Goal: Information Seeking & Learning: Learn about a topic

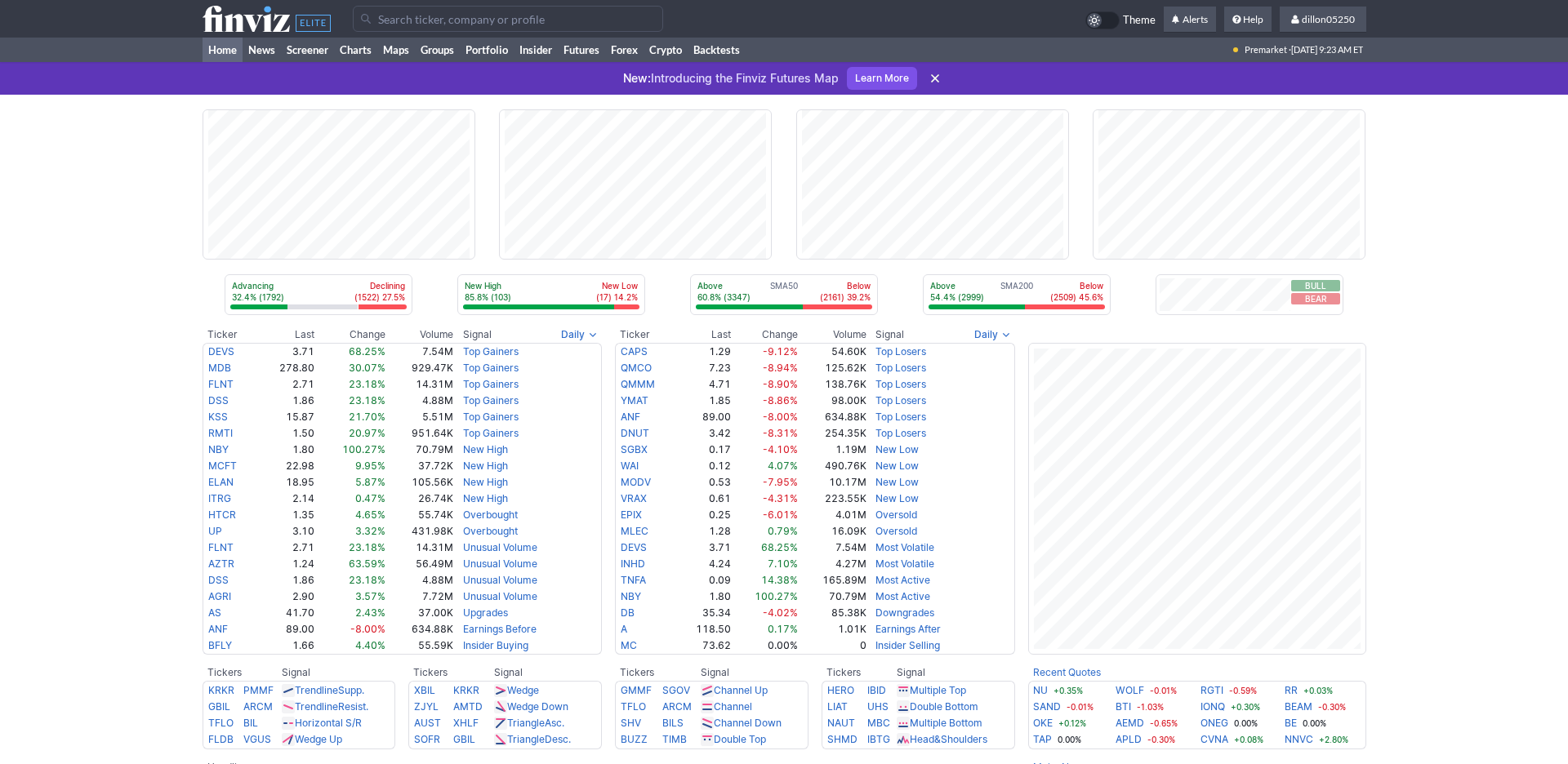
click at [395, 31] on input "Search" at bounding box center [508, 18] width 310 height 26
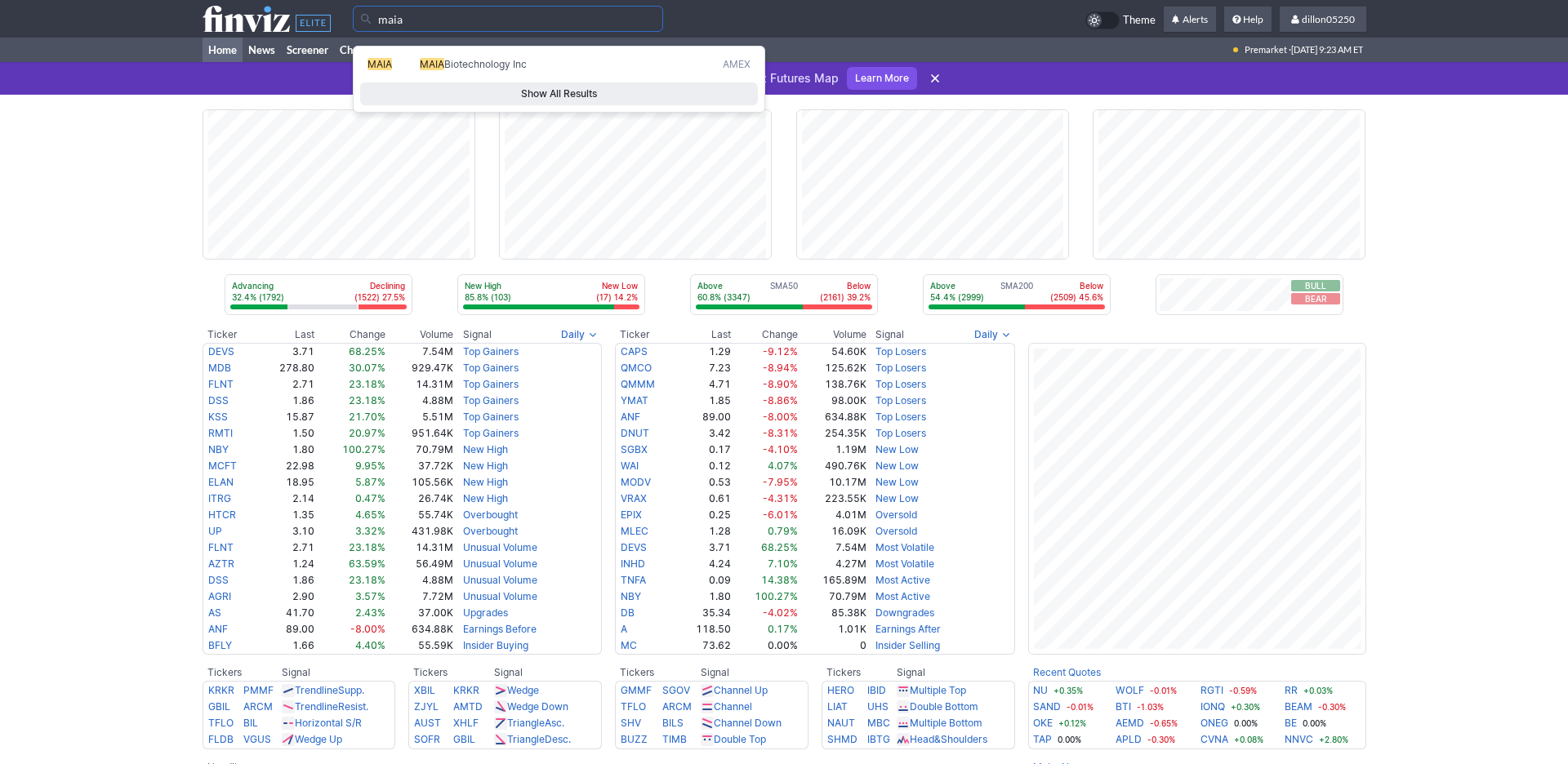
click at [392, 70] on span "MAIA" at bounding box center [380, 64] width 25 height 12
type input "MAIA"
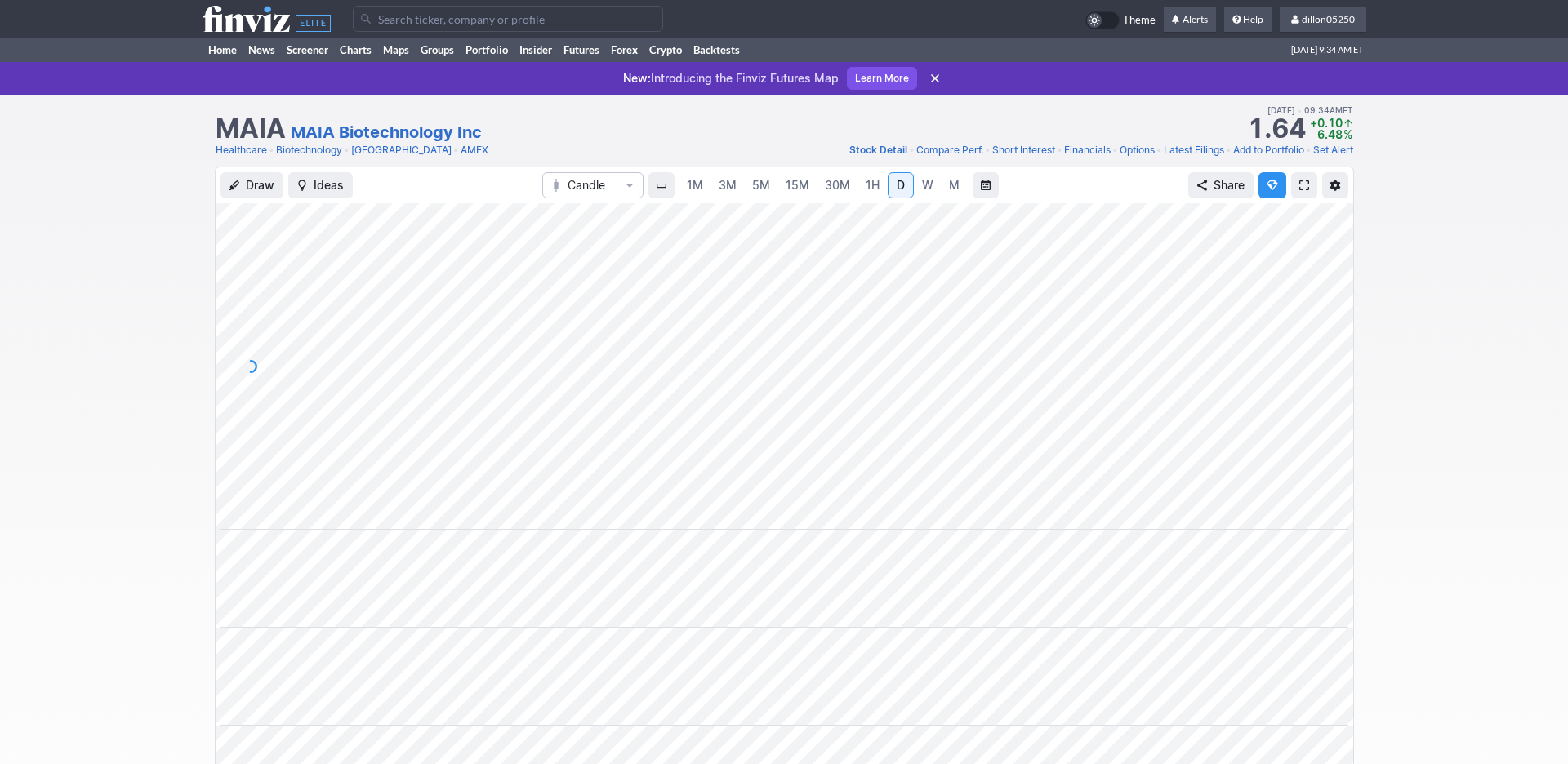
click at [1299, 191] on span at bounding box center [1304, 185] width 10 height 13
click at [434, 29] on input "Search" at bounding box center [508, 18] width 310 height 26
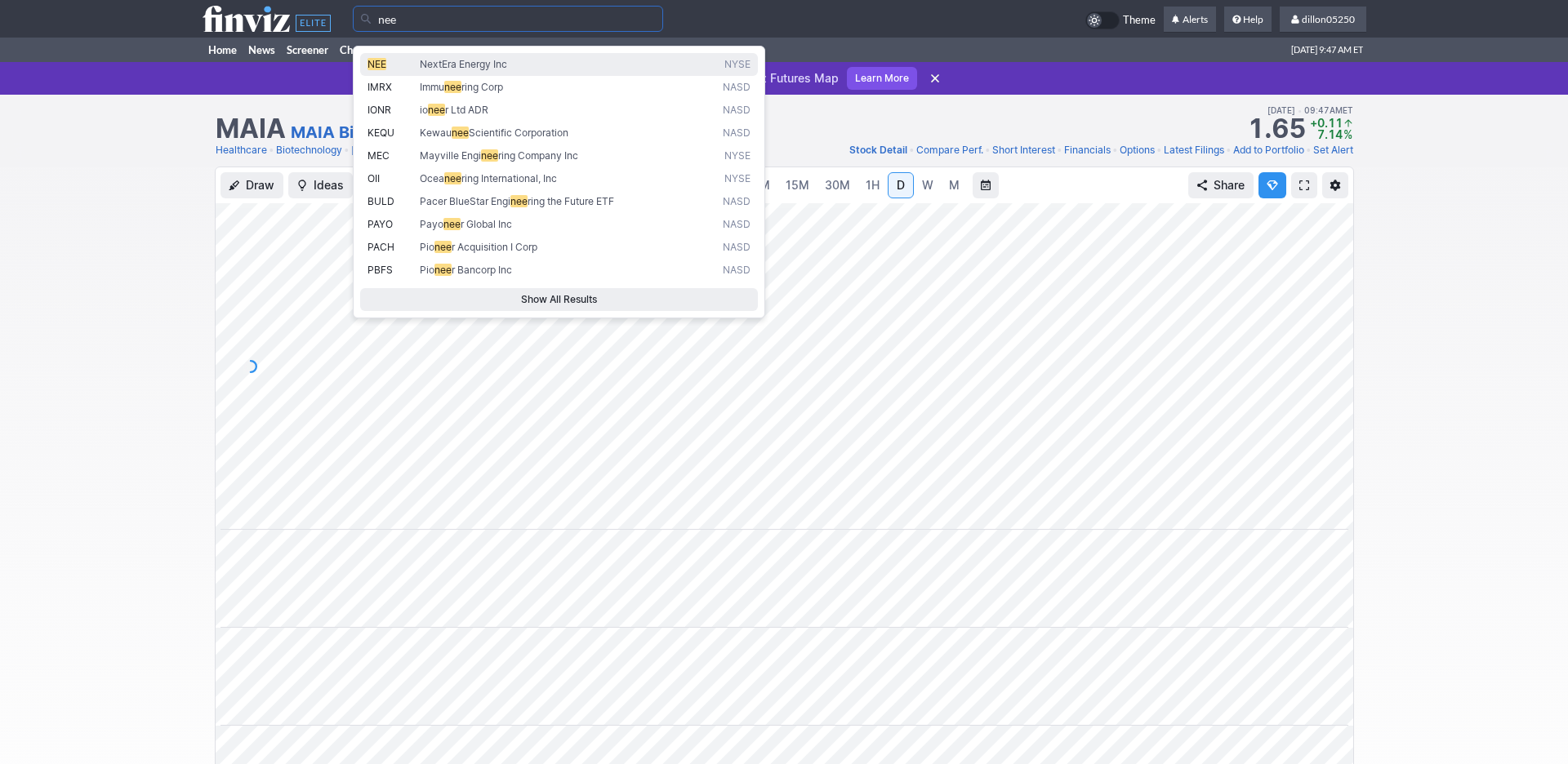
click at [483, 70] on span "NextEra Energy Inc" at bounding box center [463, 64] width 88 height 12
type input "NEE"
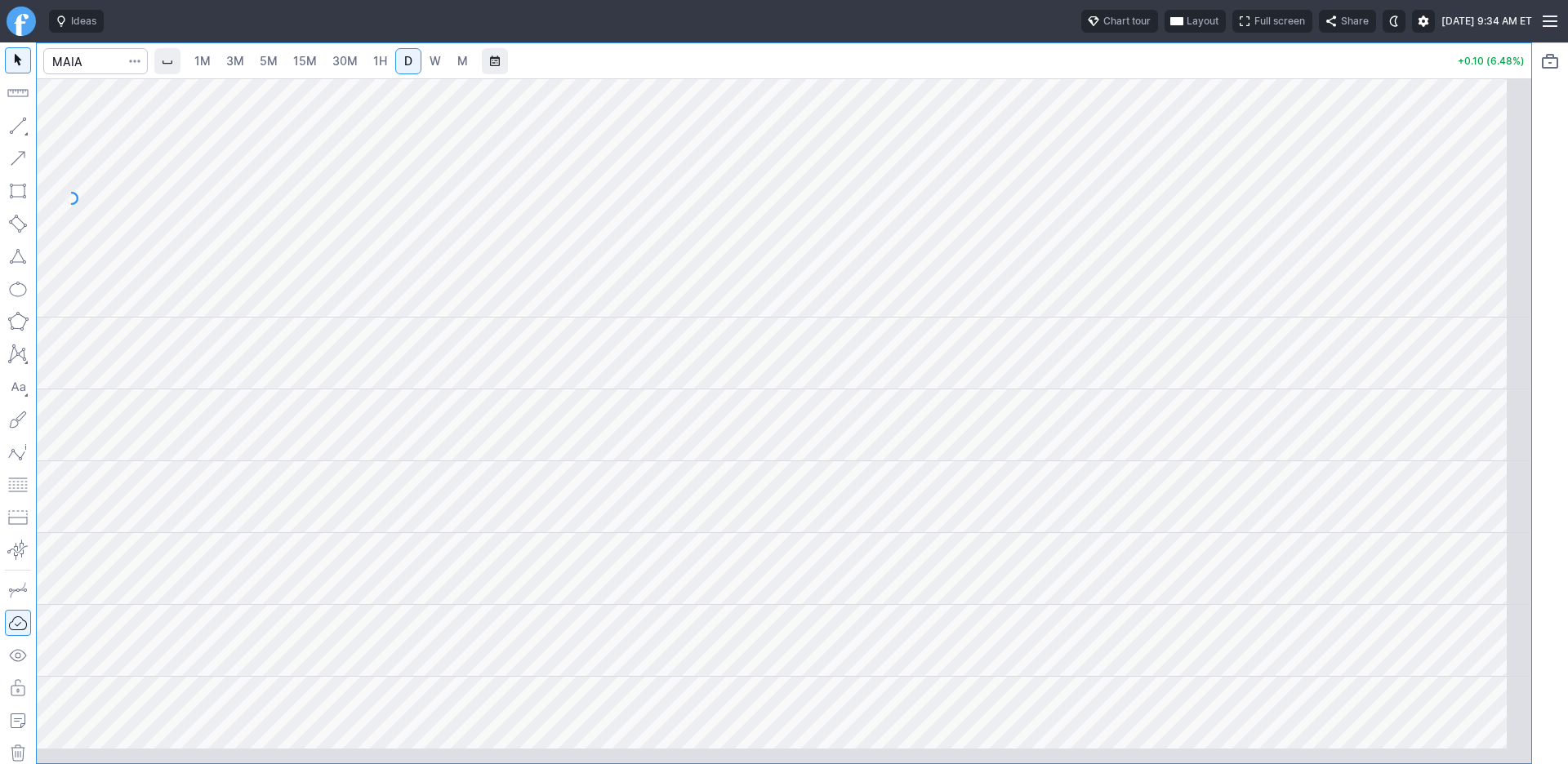
click at [1187, 29] on span "Layout" at bounding box center [1203, 21] width 32 height 16
click at [1047, 66] on button "Layout" at bounding box center [1036, 64] width 23 height 23
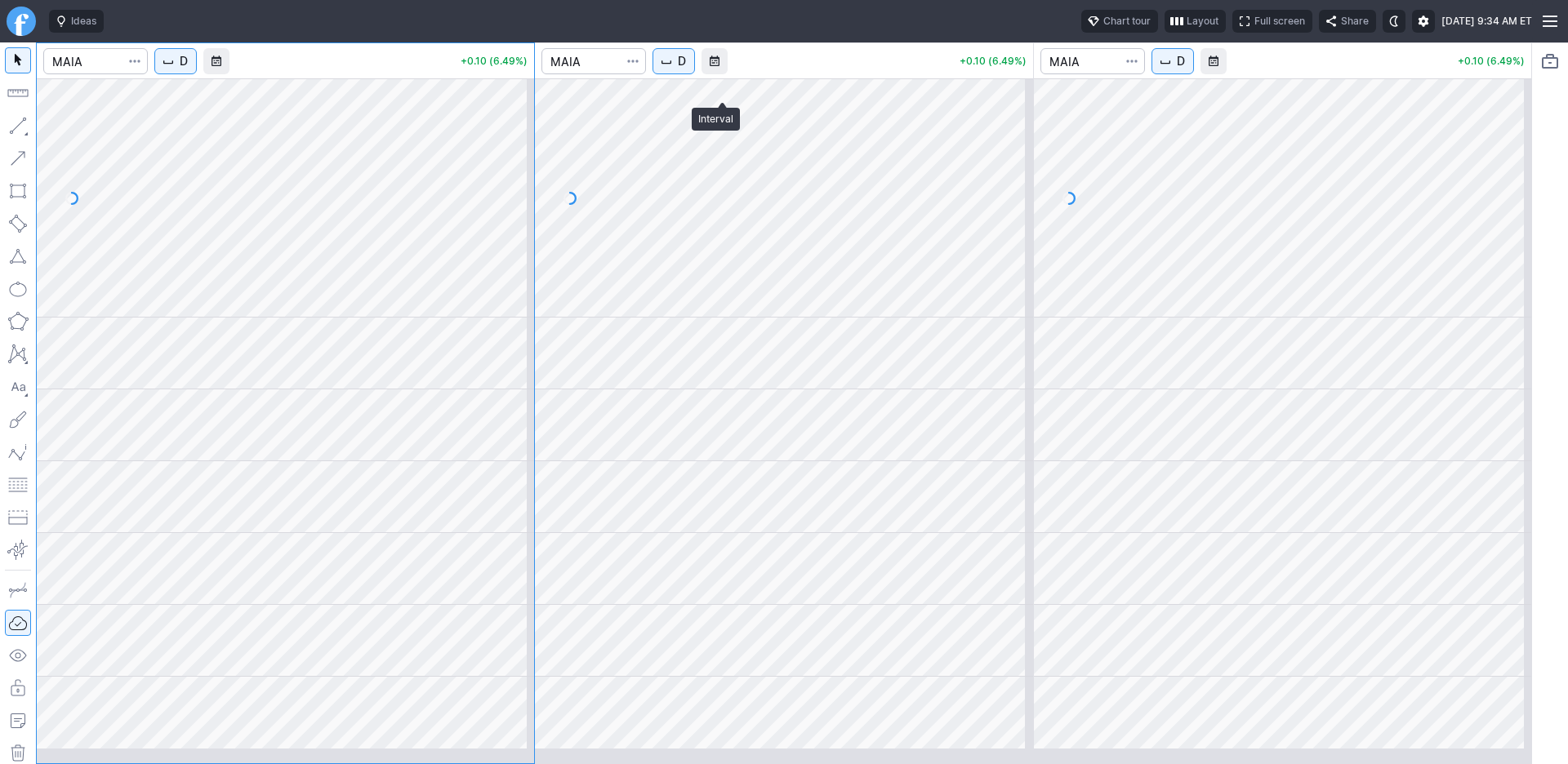
click at [694, 74] on button "D" at bounding box center [674, 60] width 43 height 26
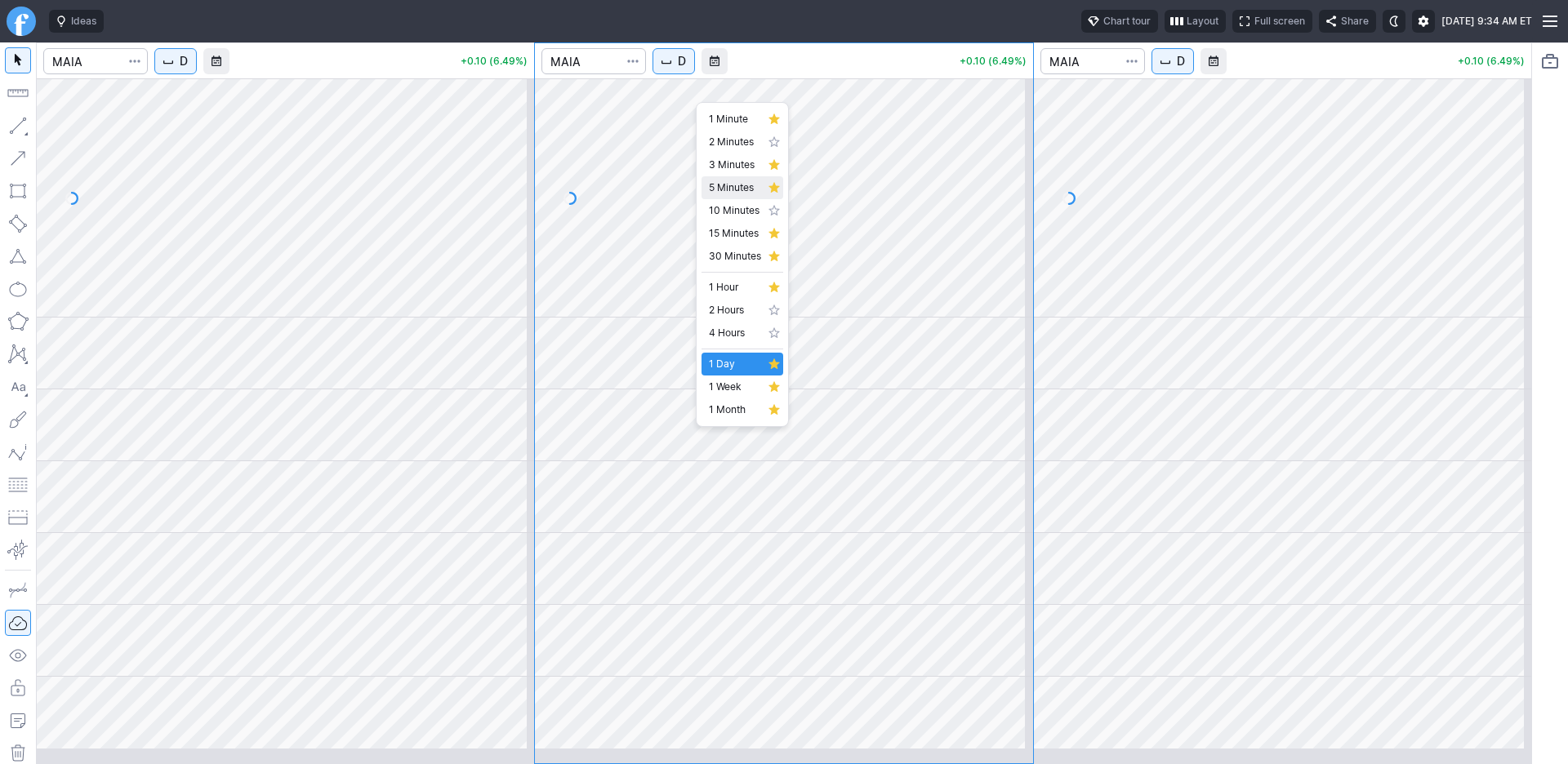
click at [729, 196] on span "5 Minutes" at bounding box center [734, 188] width 52 height 16
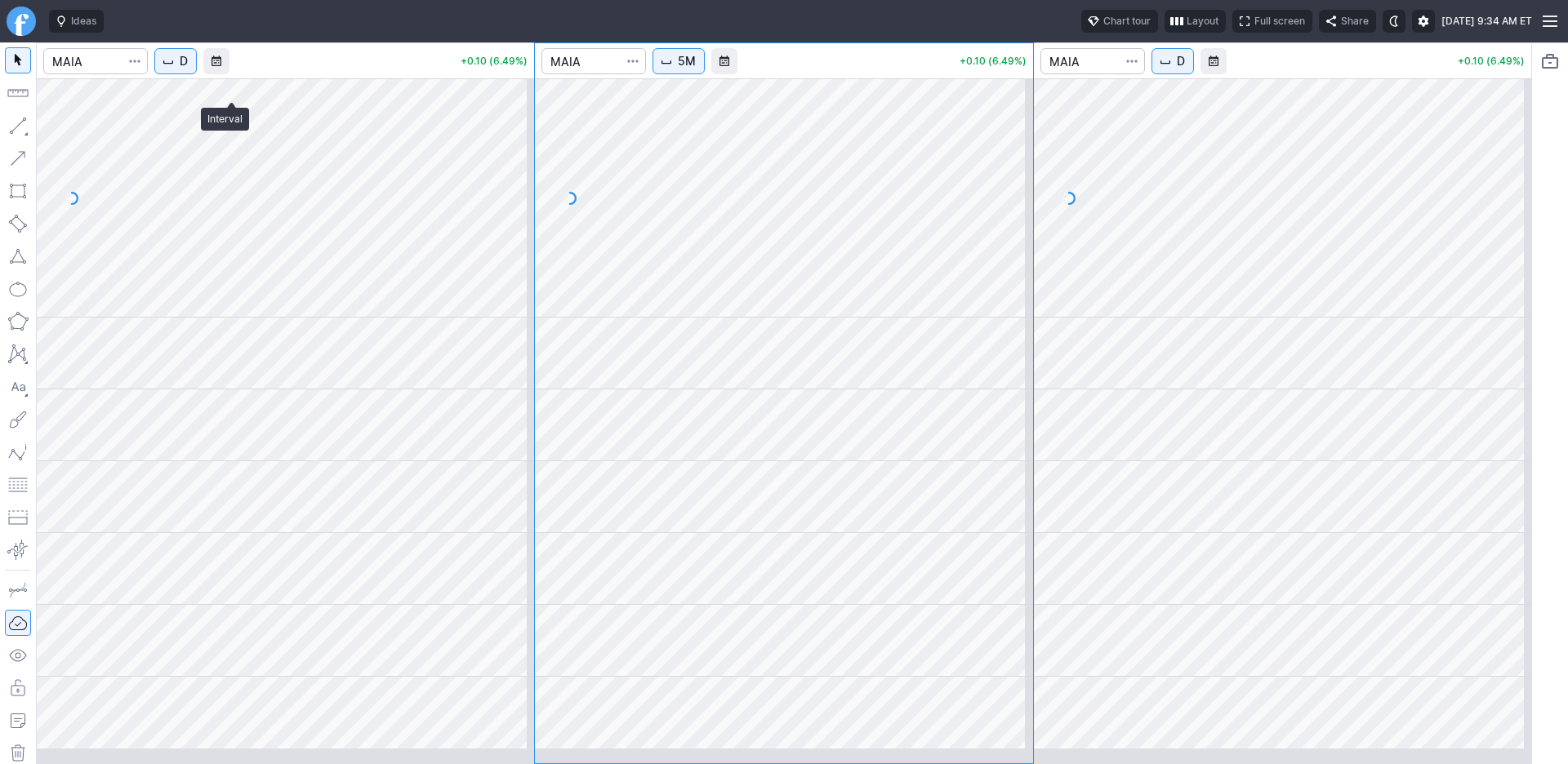
click at [188, 69] on span "D" at bounding box center [184, 61] width 8 height 16
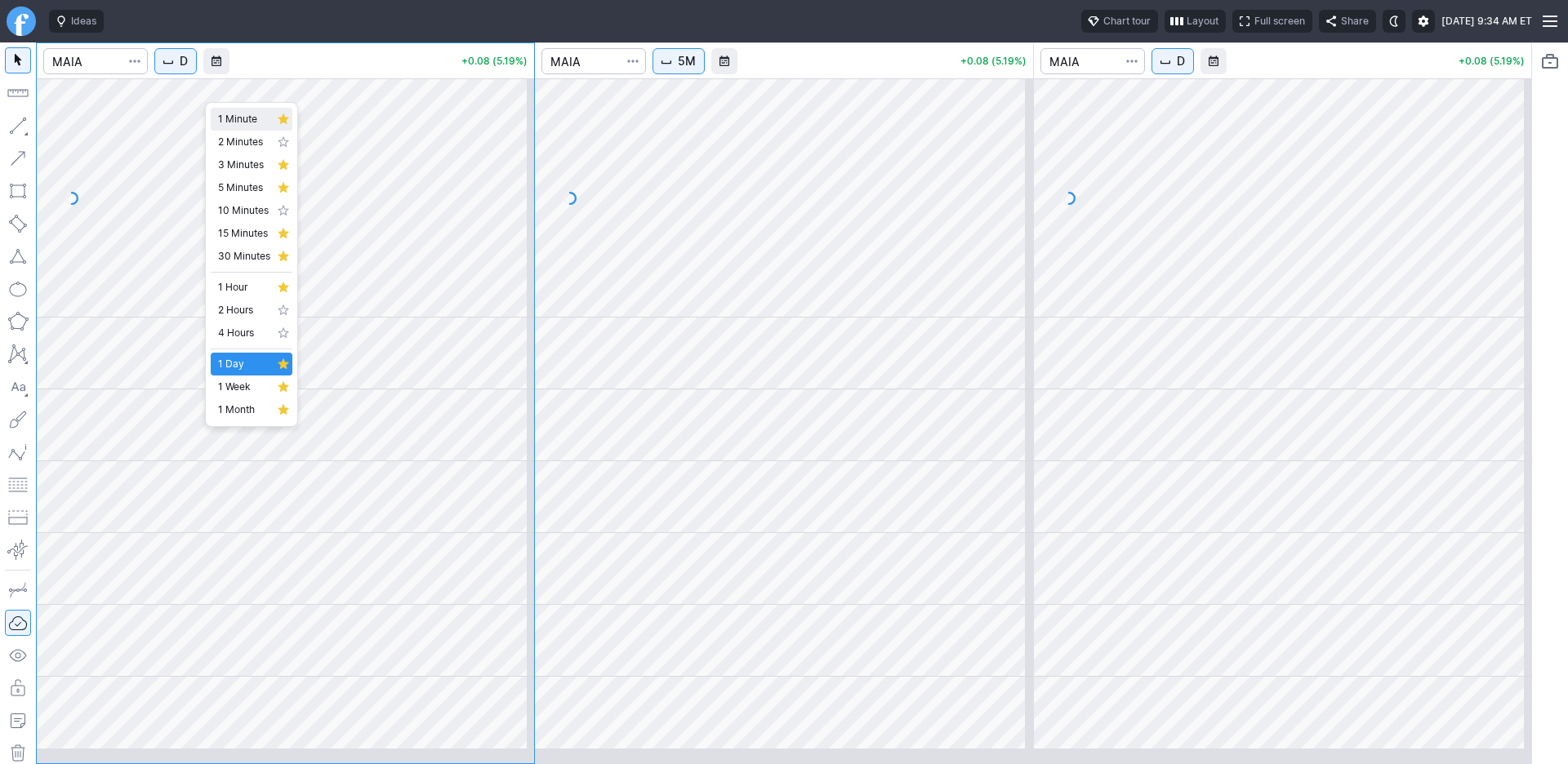
click at [247, 126] on span "1 Minute" at bounding box center [244, 119] width 52 height 16
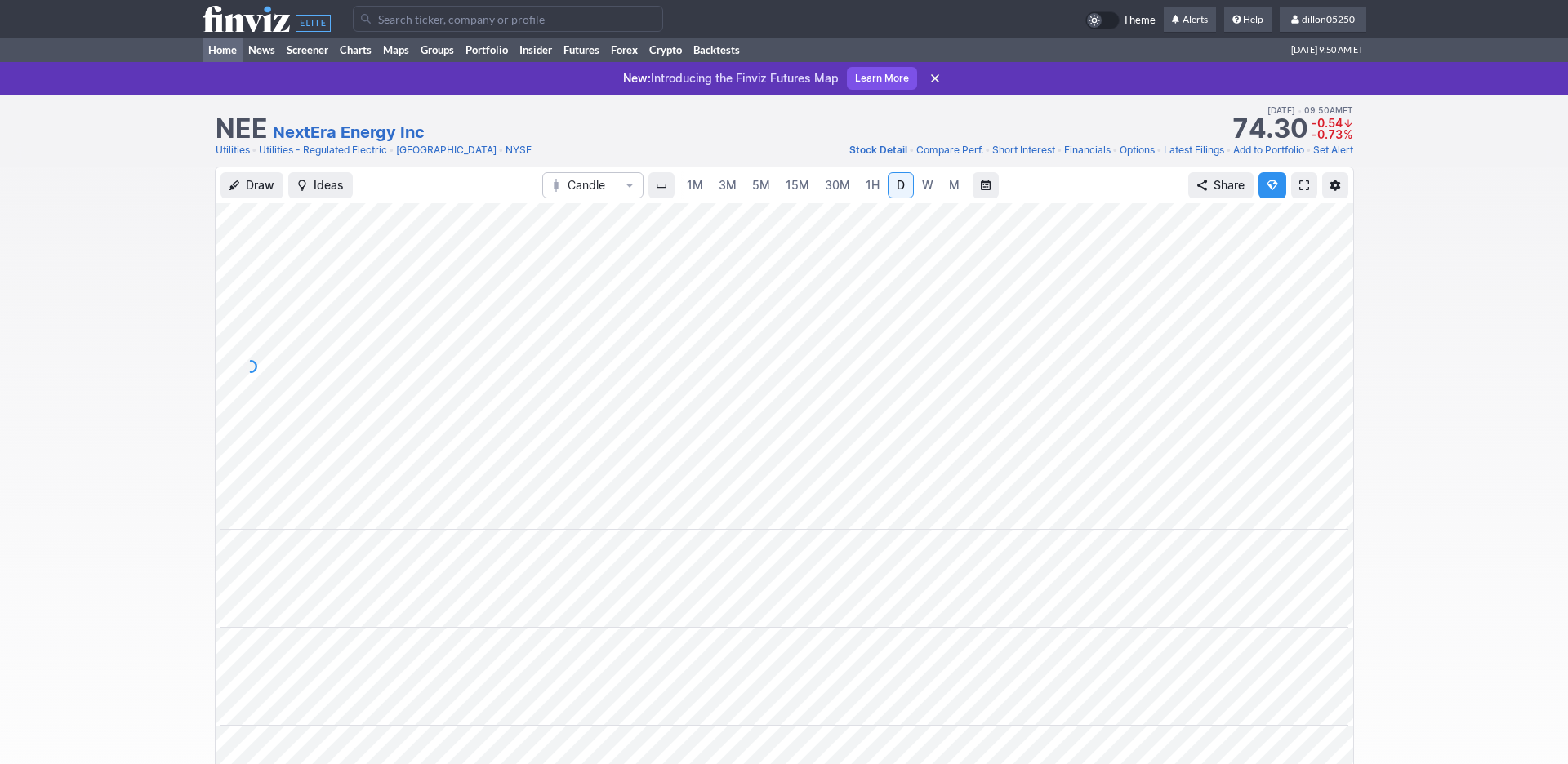
click at [231, 62] on link "Home" at bounding box center [222, 50] width 40 height 25
